Goal: Task Accomplishment & Management: Complete application form

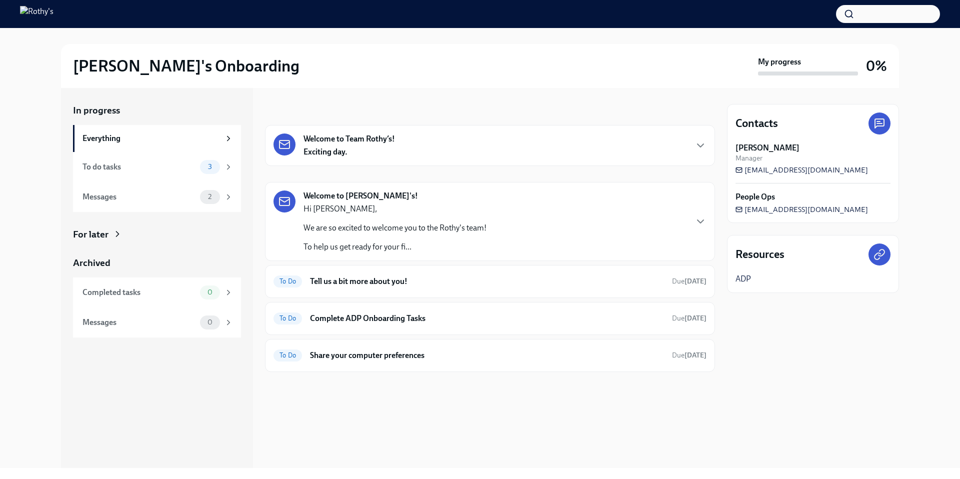
click at [495, 239] on div "Welcome to [PERSON_NAME]'s! Hi [PERSON_NAME], We are so excited to welcome you …" at bounding box center [489, 221] width 433 height 62
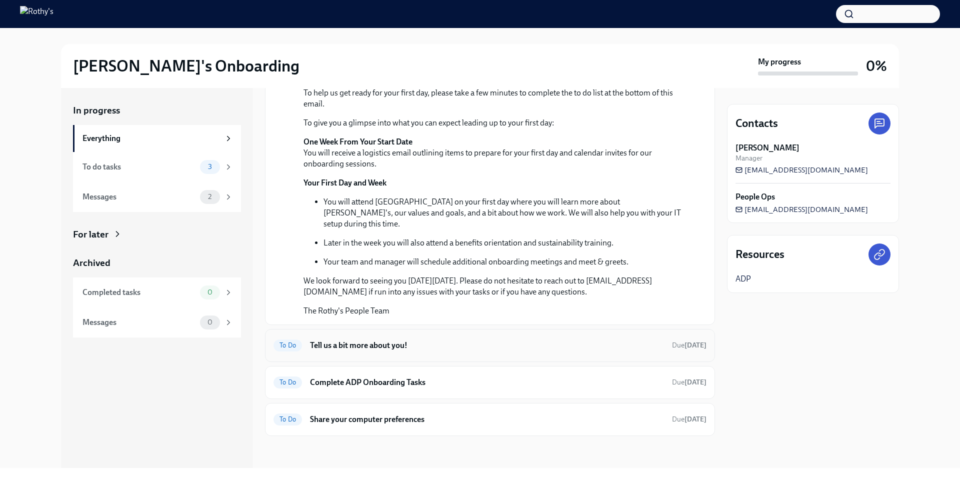
scroll to position [371, 0]
click at [384, 353] on div "To Do Tell us a bit more about you! Due [DATE]" at bounding box center [490, 345] width 450 height 33
click at [142, 169] on div "To do tasks" at bounding box center [138, 166] width 113 height 11
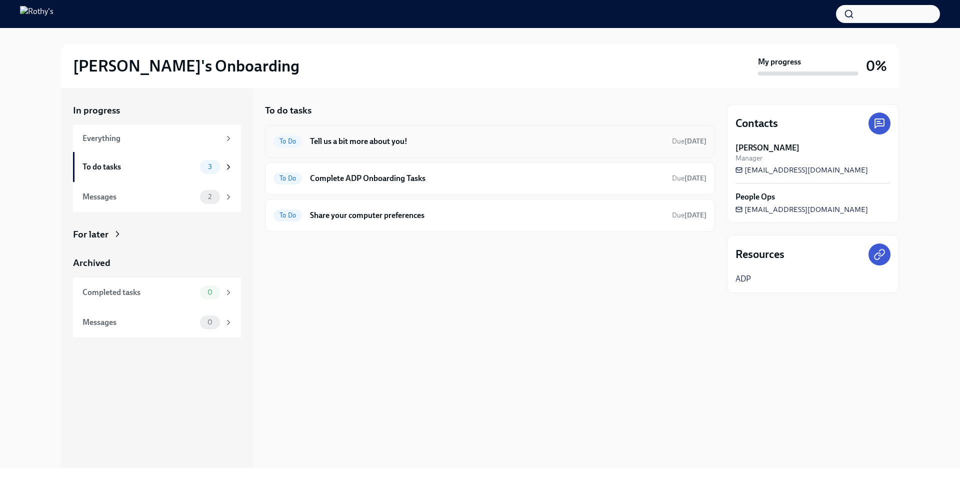
click at [382, 140] on h6 "Tell us a bit more about you!" at bounding box center [487, 141] width 354 height 11
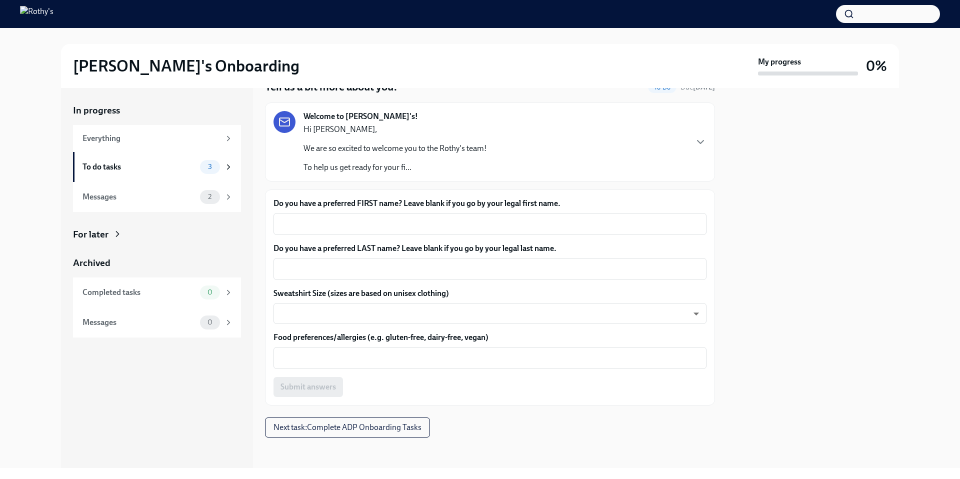
scroll to position [46, 0]
click at [146, 173] on div "To do tasks 3" at bounding box center [157, 167] width 150 height 14
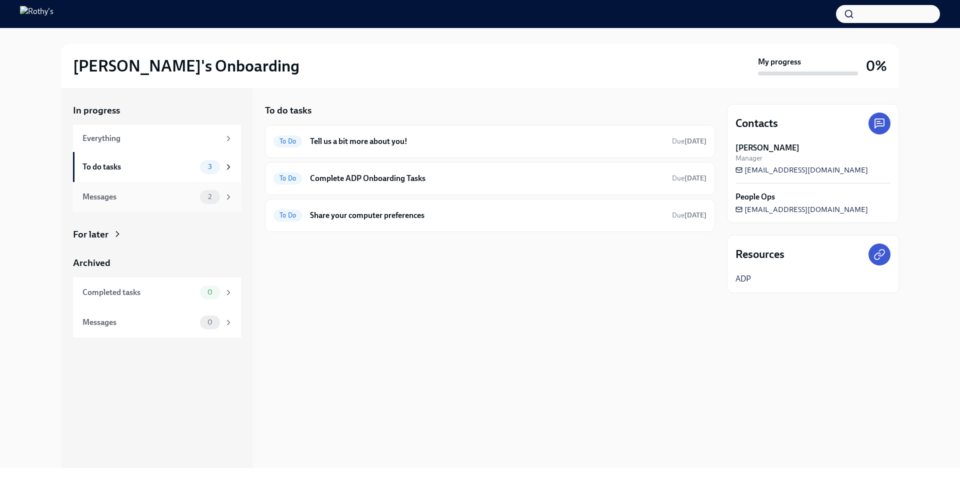
click at [159, 196] on div "Messages" at bounding box center [138, 196] width 113 height 11
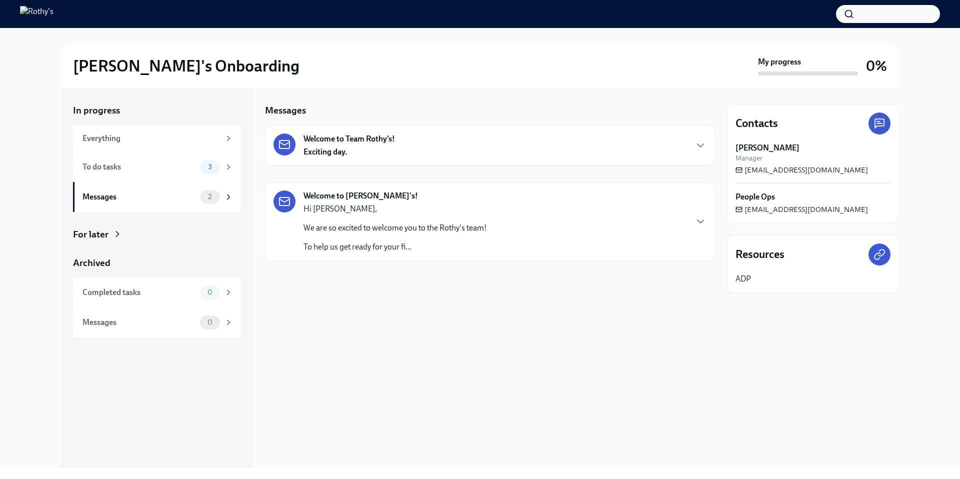
click at [349, 152] on div "Welcome to Team Rothy’s! Exciting day." at bounding box center [348, 145] width 91 height 24
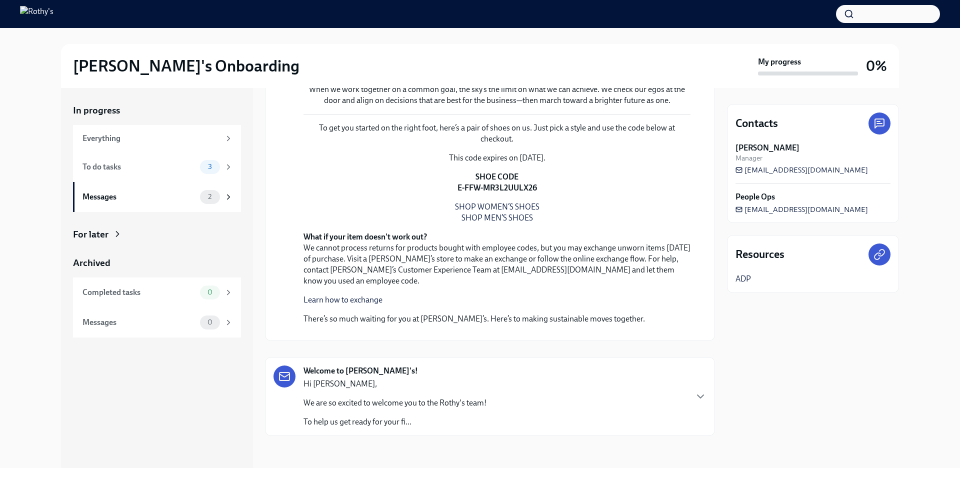
scroll to position [559, 0]
